Goal: Transaction & Acquisition: Purchase product/service

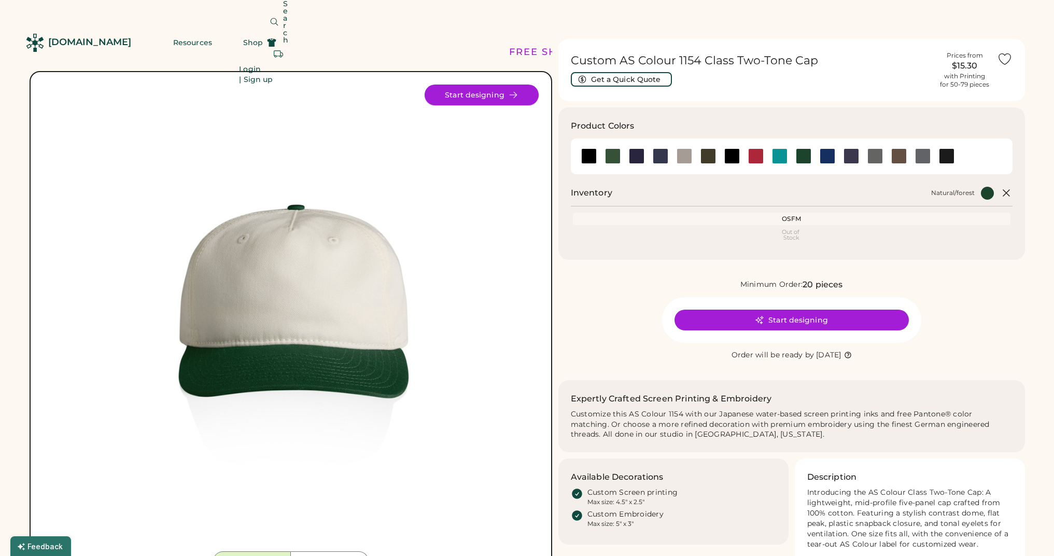
click at [520, 96] on button "Start designing" at bounding box center [482, 95] width 114 height 21
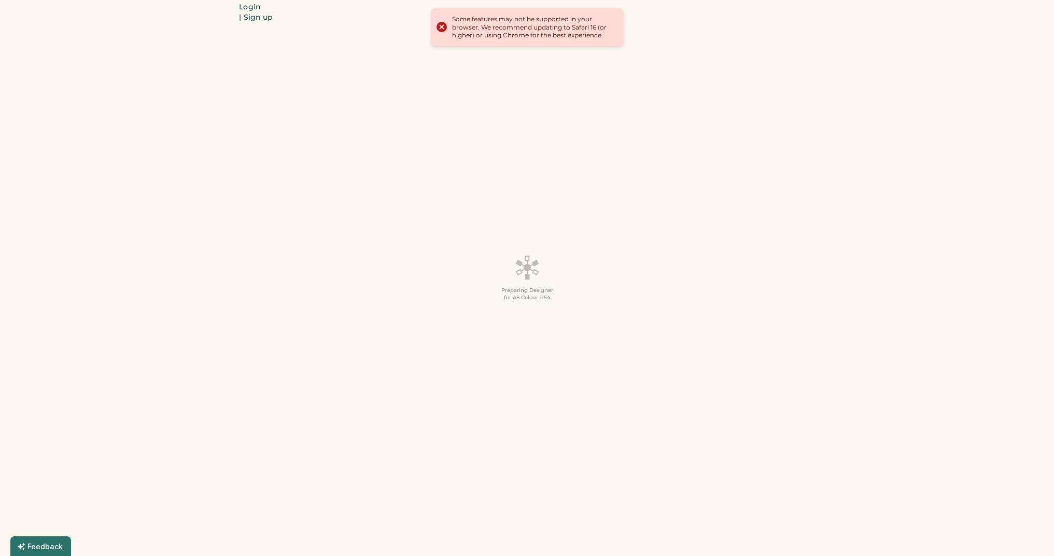
scroll to position [29, 0]
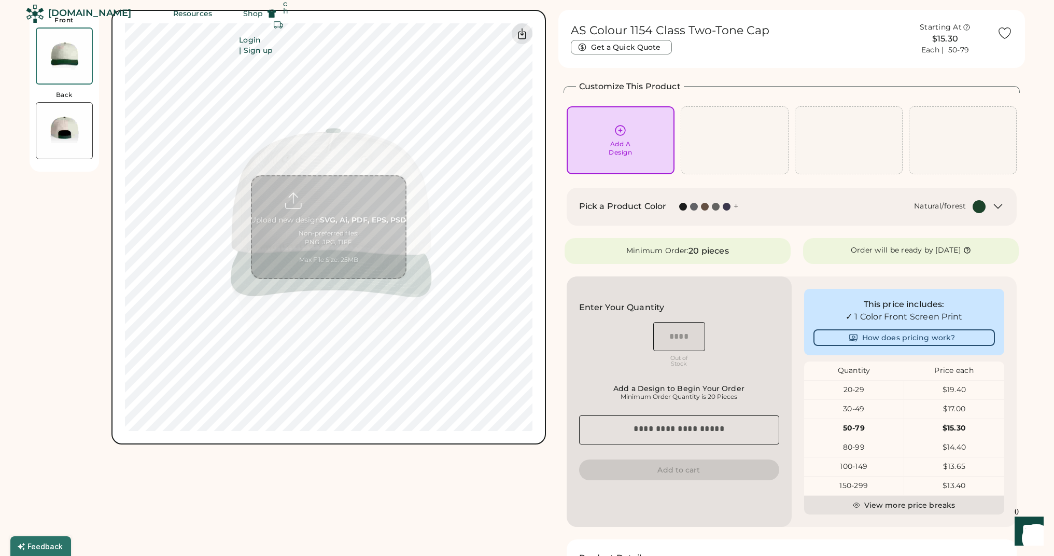
click at [617, 129] on icon at bounding box center [620, 130] width 13 height 13
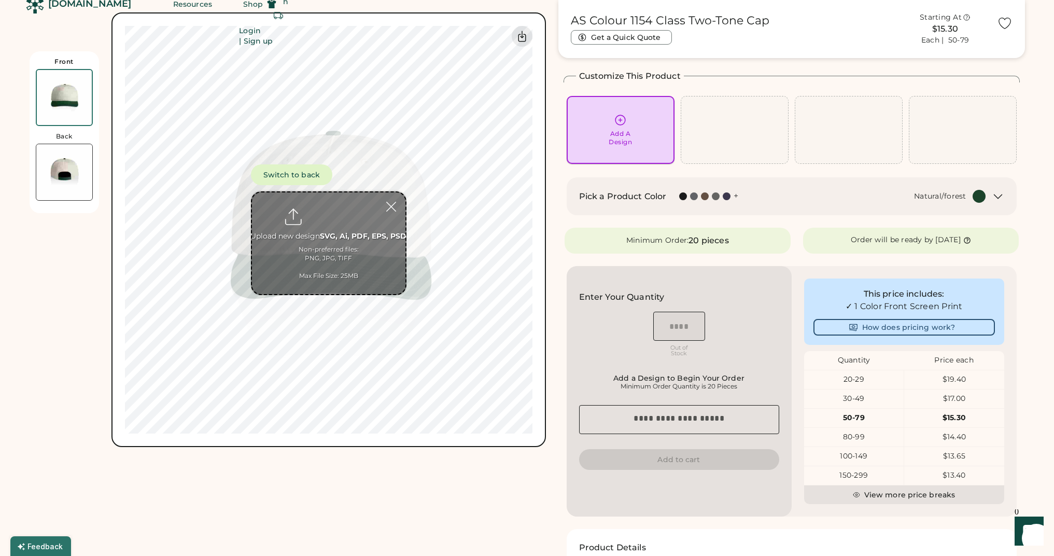
scroll to position [39, 0]
click at [337, 227] on input "file" at bounding box center [328, 243] width 153 height 102
type input "**********"
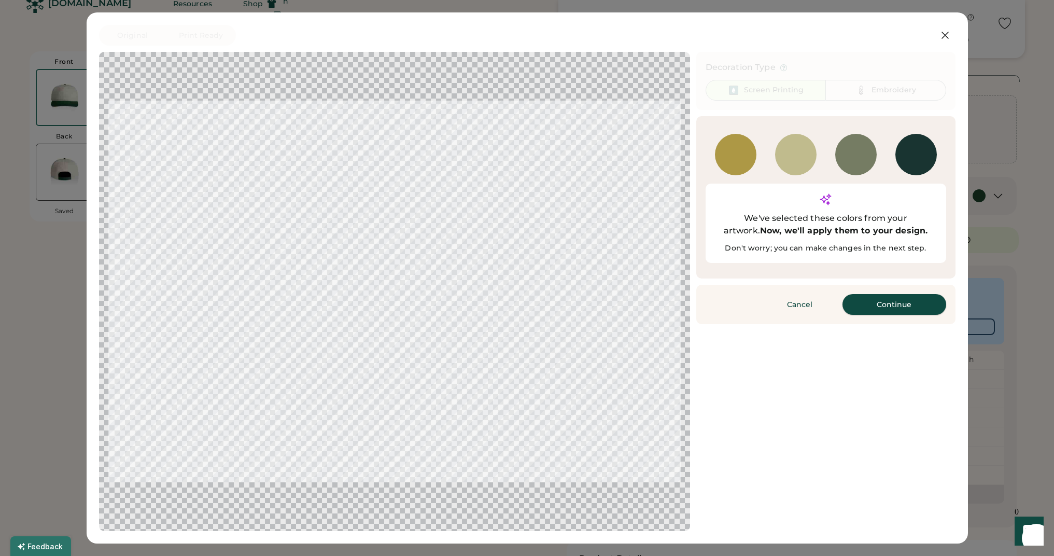
click at [869, 294] on button "Continue" at bounding box center [895, 304] width 104 height 21
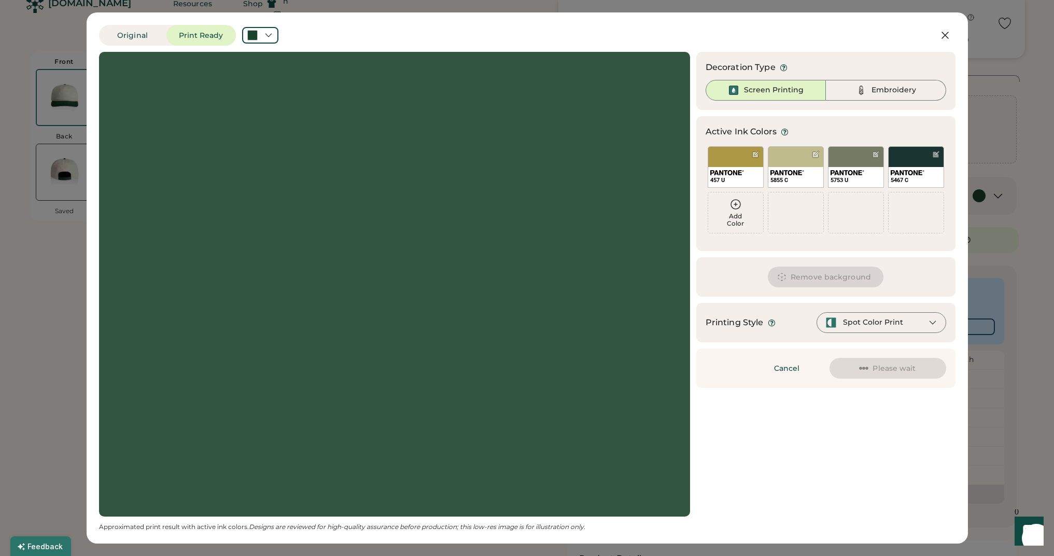
click at [523, 222] on div at bounding box center [394, 284] width 572 height 446
click at [948, 38] on icon at bounding box center [945, 35] width 12 height 12
click at [947, 36] on icon at bounding box center [945, 35] width 12 height 12
